Goal: Transaction & Acquisition: Book appointment/travel/reservation

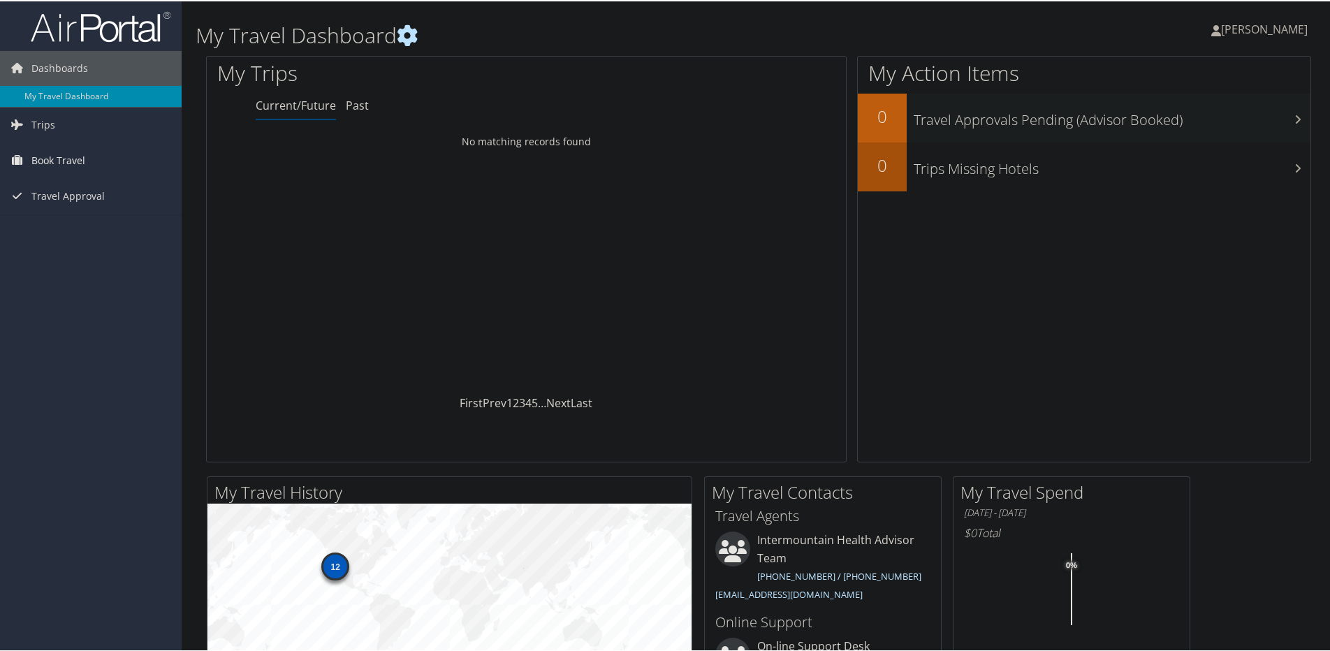
click at [43, 156] on span "Book Travel" at bounding box center [58, 159] width 54 height 35
click at [62, 229] on link "Book/Manage Online Trips" at bounding box center [91, 229] width 182 height 21
click at [59, 158] on span "Book Travel" at bounding box center [58, 159] width 54 height 35
click at [78, 227] on link "Book/Manage Online Trips" at bounding box center [91, 229] width 182 height 21
click at [51, 230] on link "Book/Manage Online Trips" at bounding box center [91, 229] width 182 height 21
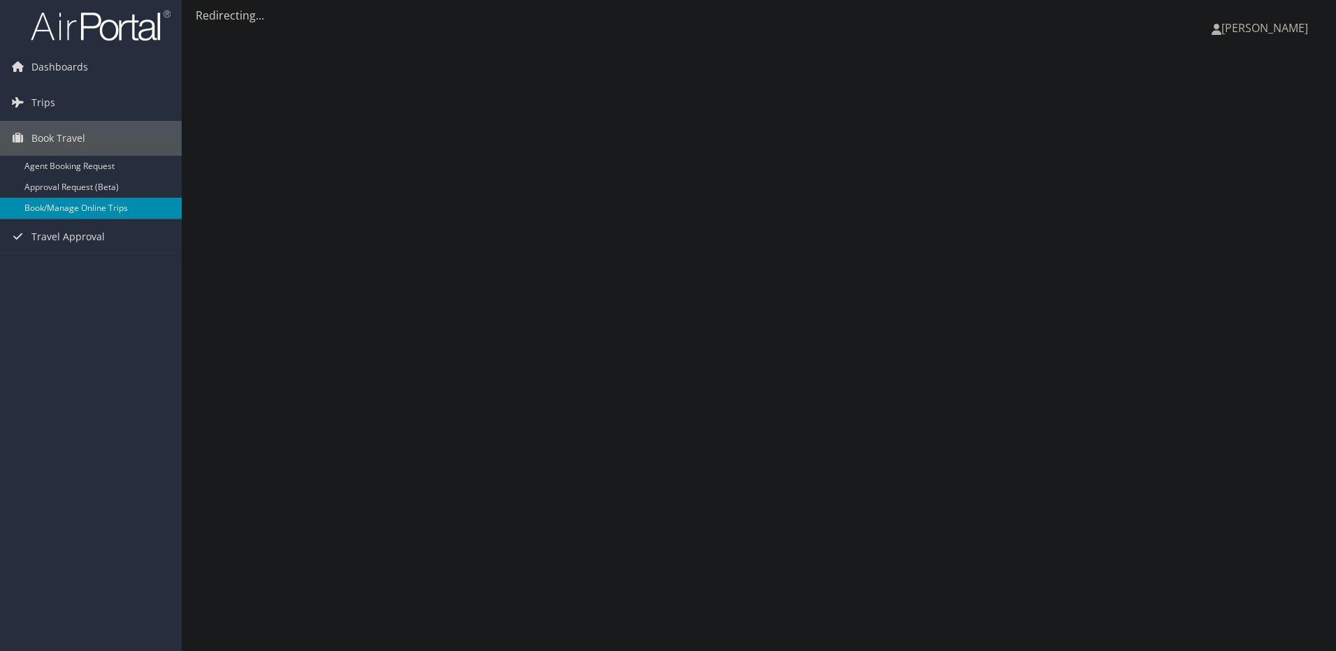
click at [68, 207] on link "Book/Manage Online Trips" at bounding box center [91, 208] width 182 height 21
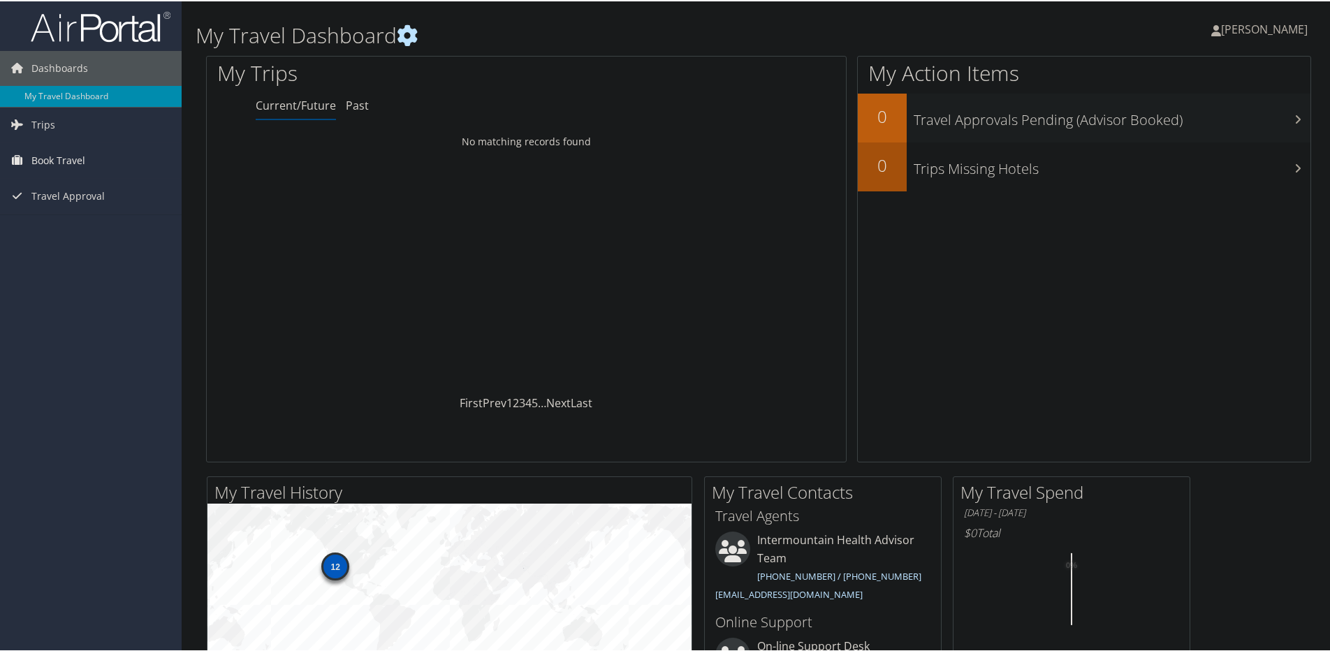
click at [57, 161] on span "Book Travel" at bounding box center [58, 159] width 54 height 35
click at [52, 226] on link "Book/Manage Online Trips" at bounding box center [91, 229] width 182 height 21
click at [57, 161] on span "Book Travel" at bounding box center [58, 159] width 54 height 35
click at [46, 231] on link "Book/Manage Online Trips" at bounding box center [91, 229] width 182 height 21
click at [55, 159] on span "Book Travel" at bounding box center [58, 159] width 54 height 35
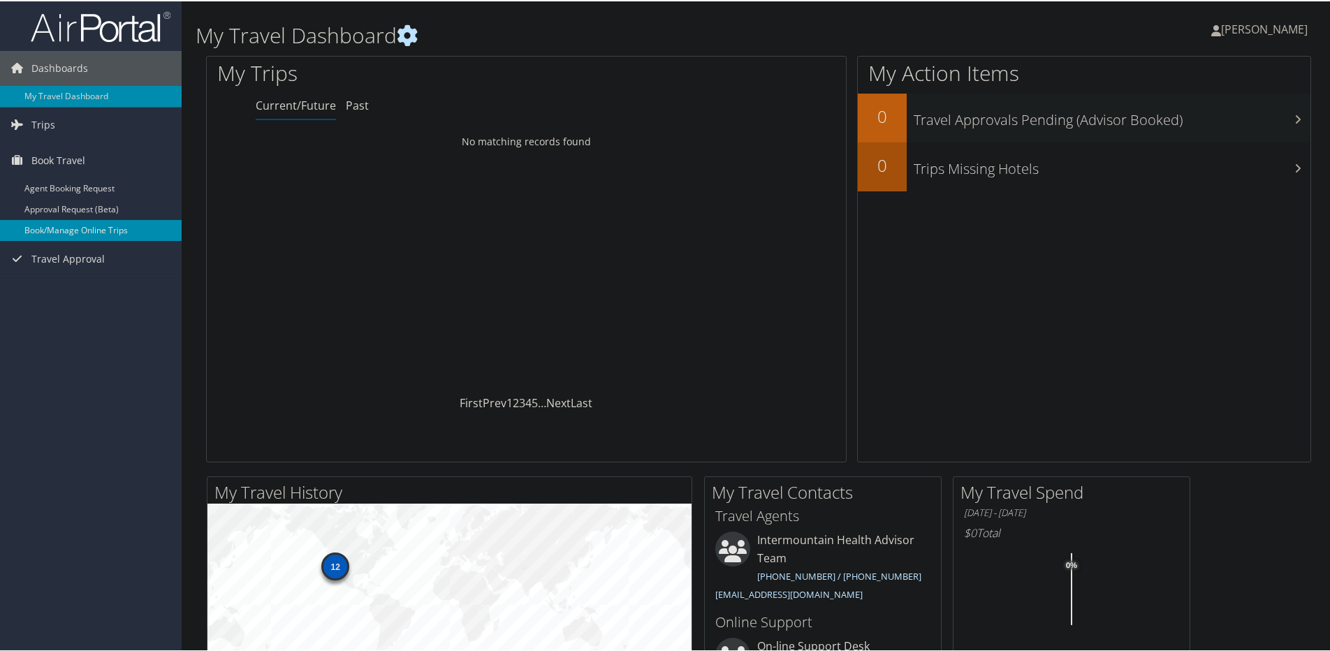
click at [64, 232] on link "Book/Manage Online Trips" at bounding box center [91, 229] width 182 height 21
